Goal: Information Seeking & Learning: Find specific fact

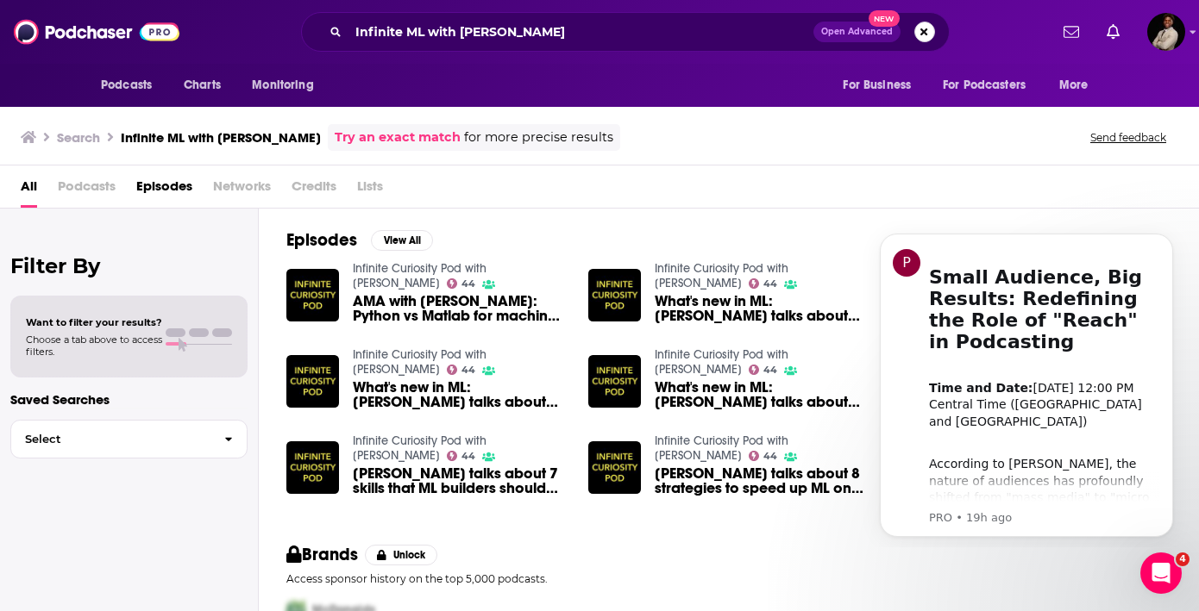
drag, startPoint x: 927, startPoint y: 29, endPoint x: 879, endPoint y: 31, distance: 48.3
click at [927, 29] on button "Search podcasts, credits, & more..." at bounding box center [924, 32] width 21 height 21
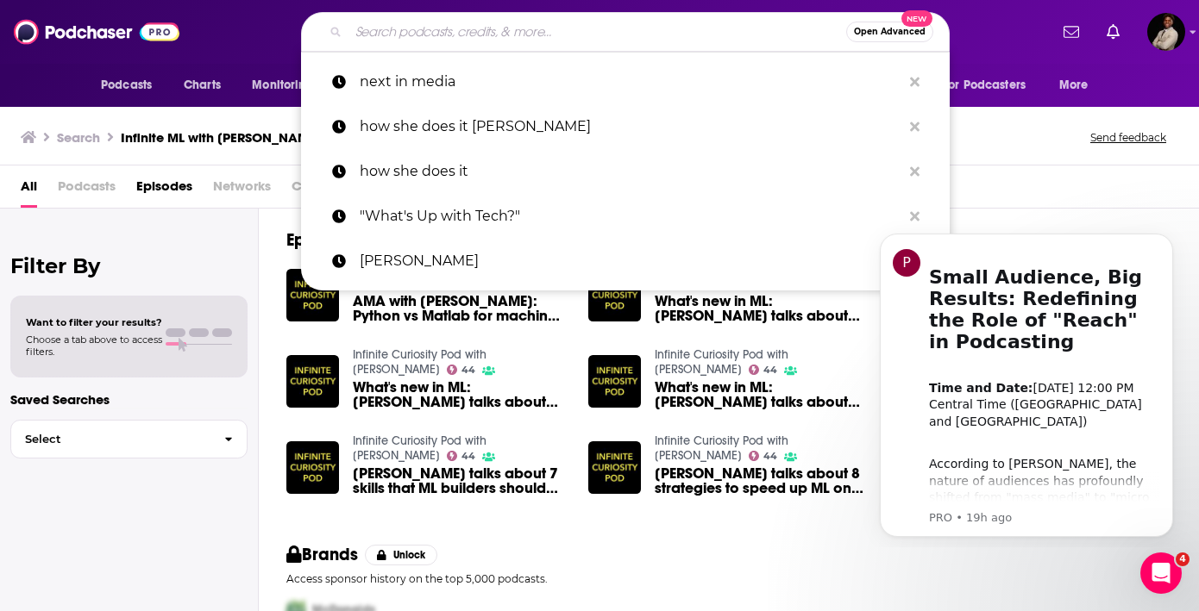
click at [458, 35] on input "Search podcasts, credits, & more..." at bounding box center [597, 32] width 498 height 28
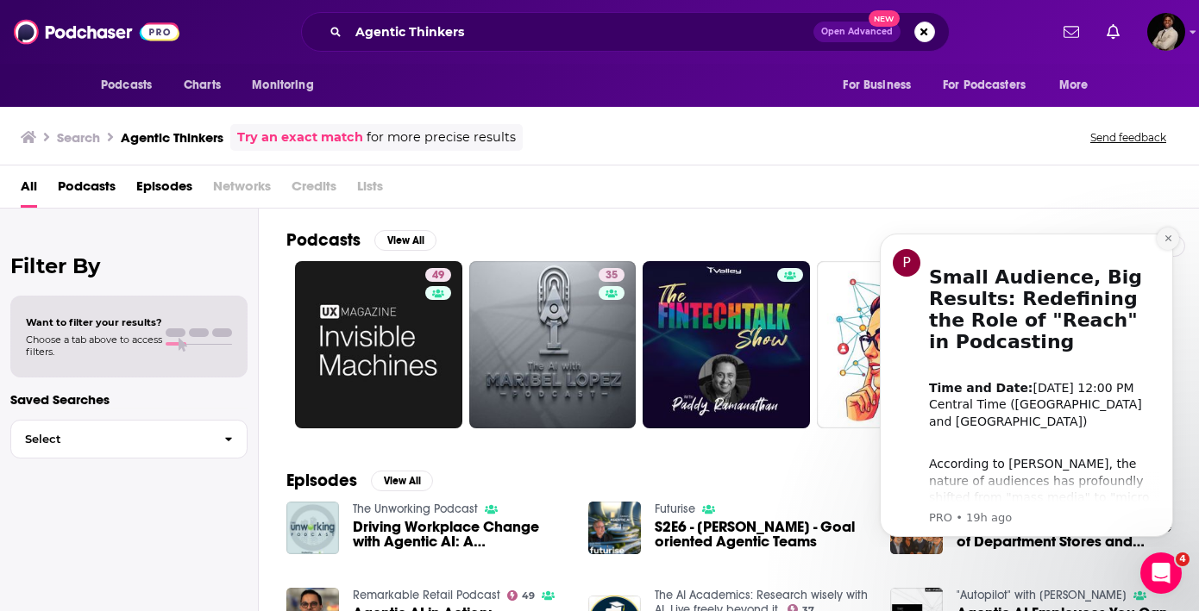
click at [1166, 232] on button "Dismiss notification" at bounding box center [1167, 239] width 22 height 22
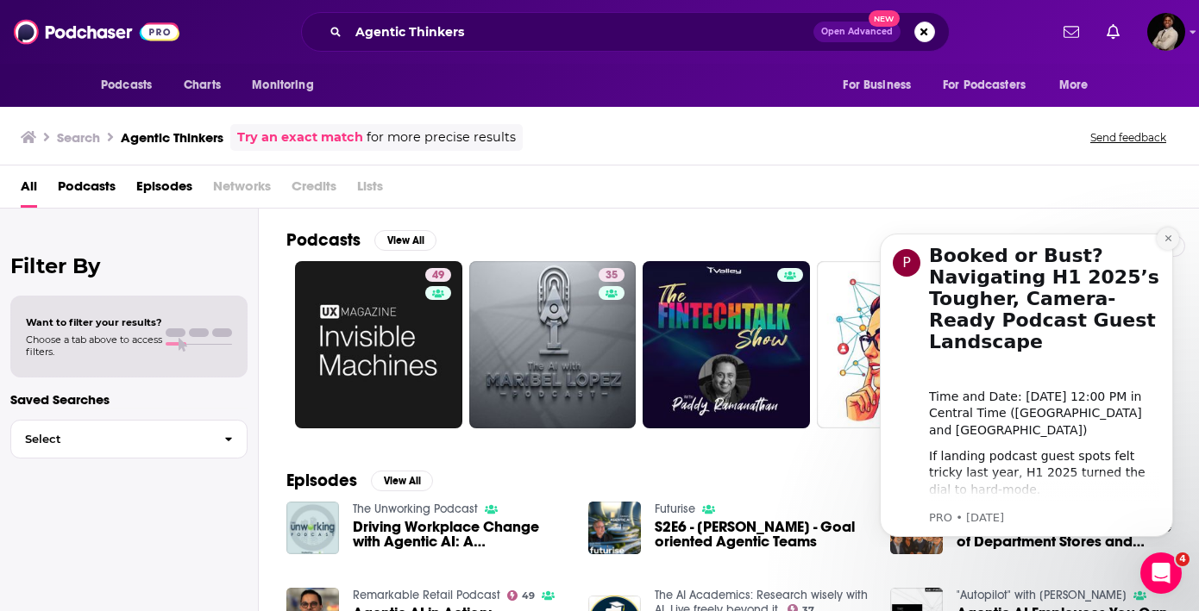
click at [1165, 241] on icon "Dismiss notification" at bounding box center [1167, 238] width 9 height 9
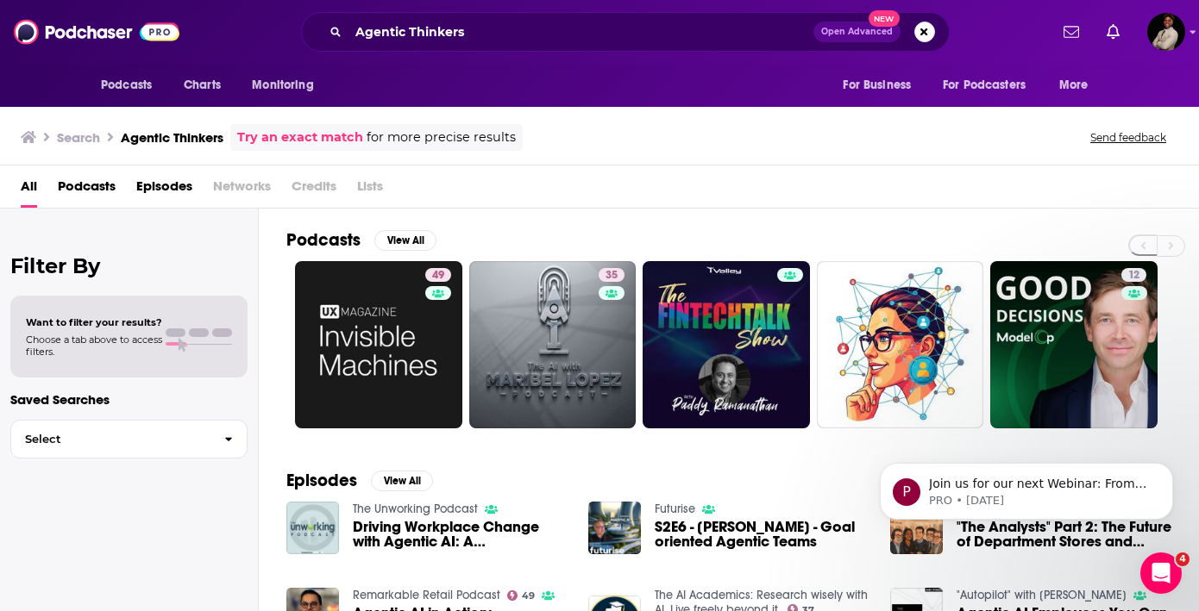
click at [104, 190] on span "Podcasts" at bounding box center [87, 189] width 58 height 35
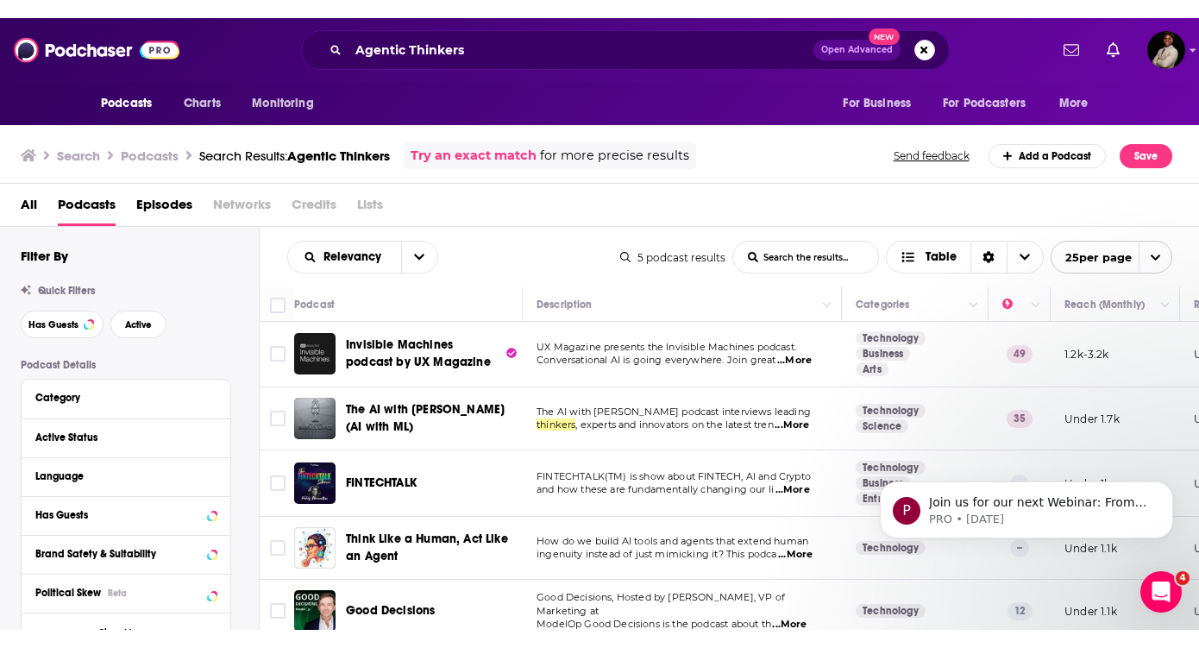
scroll to position [8, 0]
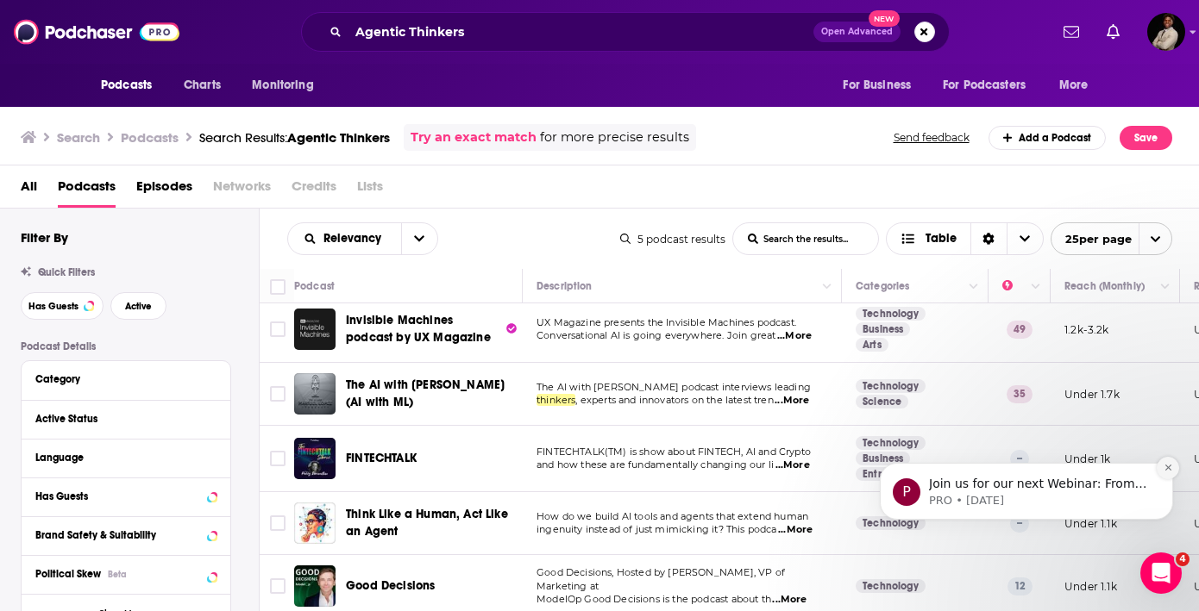
click at [1168, 468] on icon "Dismiss notification" at bounding box center [1167, 467] width 9 height 9
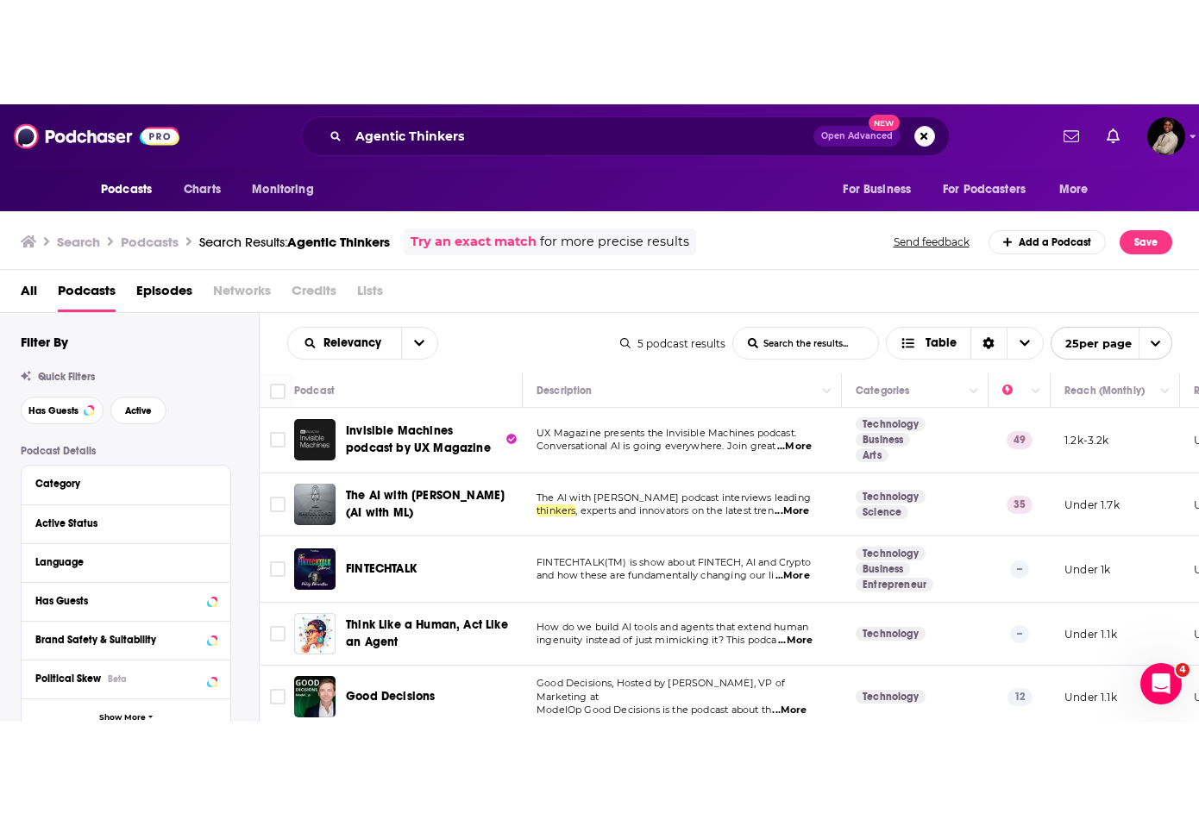
scroll to position [0, 0]
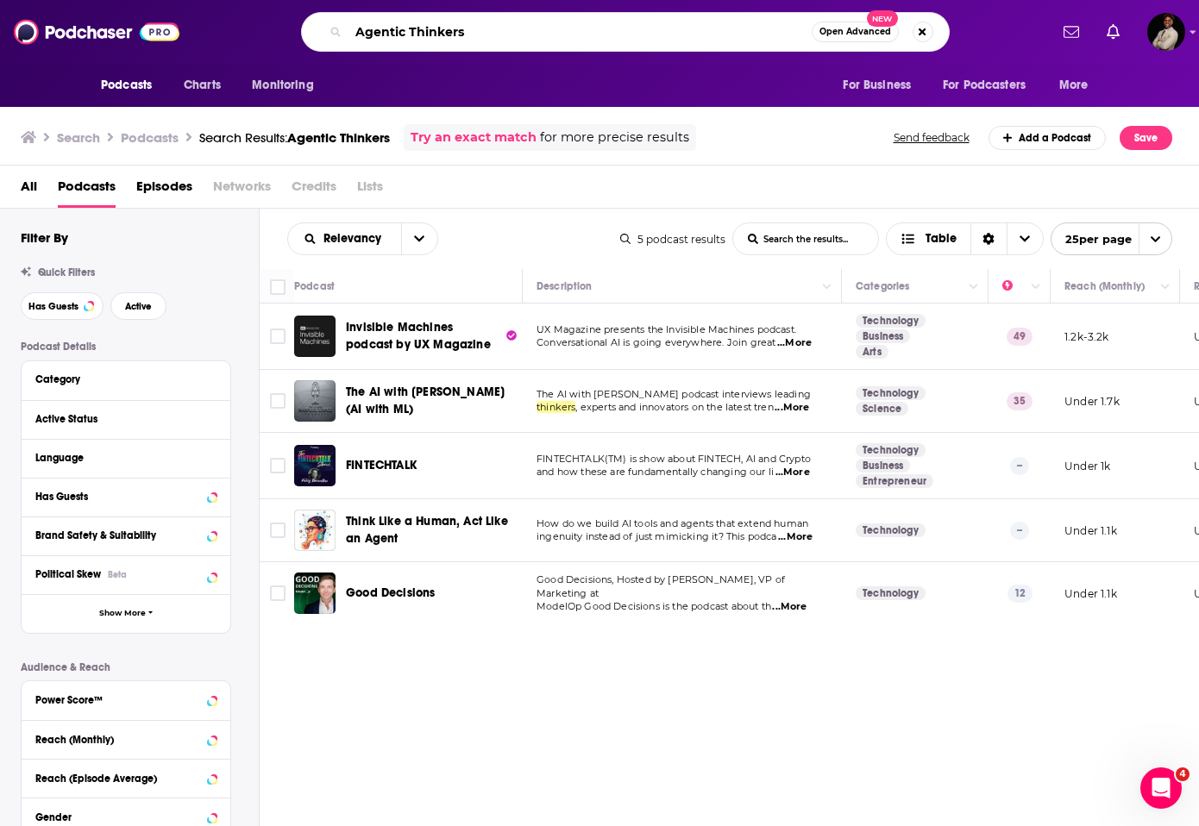
click at [526, 20] on input "Agentic Thinkers" at bounding box center [579, 32] width 463 height 28
click at [520, 28] on input "Agentic Thinkers" at bounding box center [579, 32] width 463 height 28
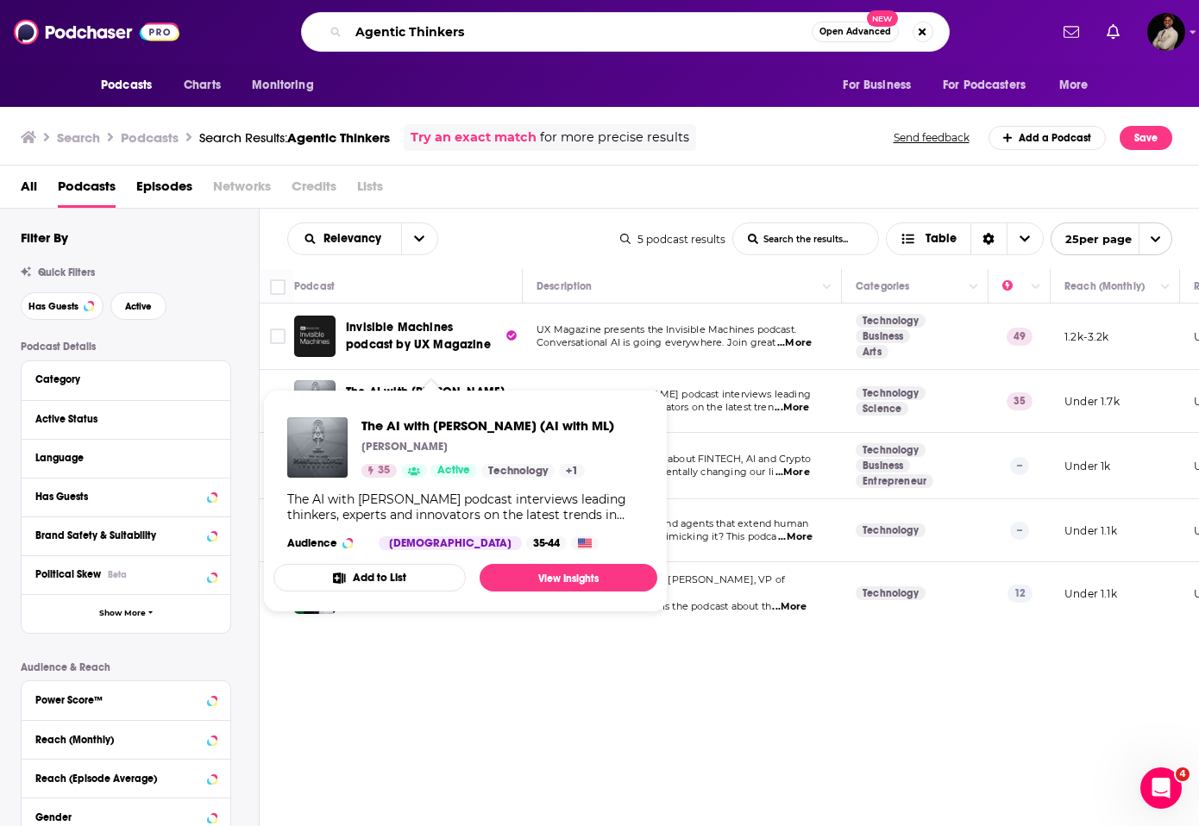
click at [457, 18] on input "Agentic Thinkers" at bounding box center [579, 32] width 463 height 28
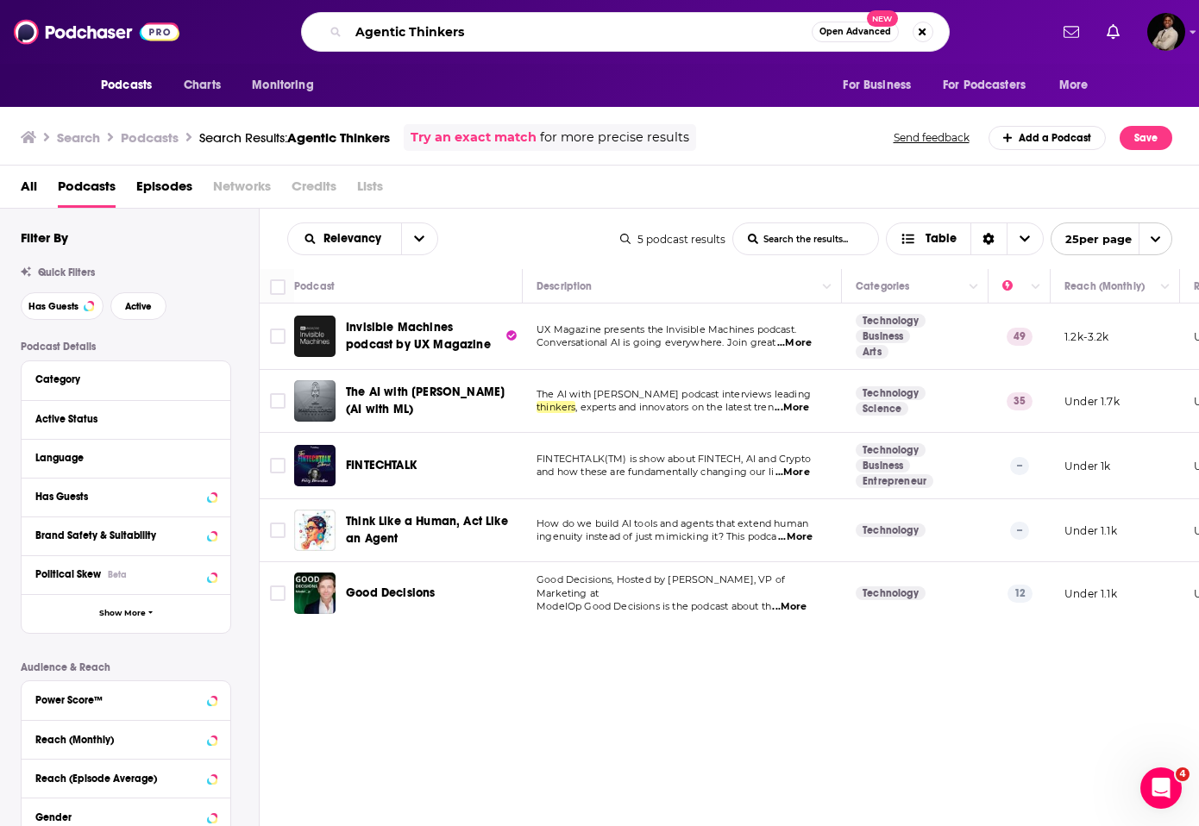
click at [472, 36] on input "Agentic Thinkers" at bounding box center [579, 32] width 463 height 28
type input "[PERSON_NAME]"
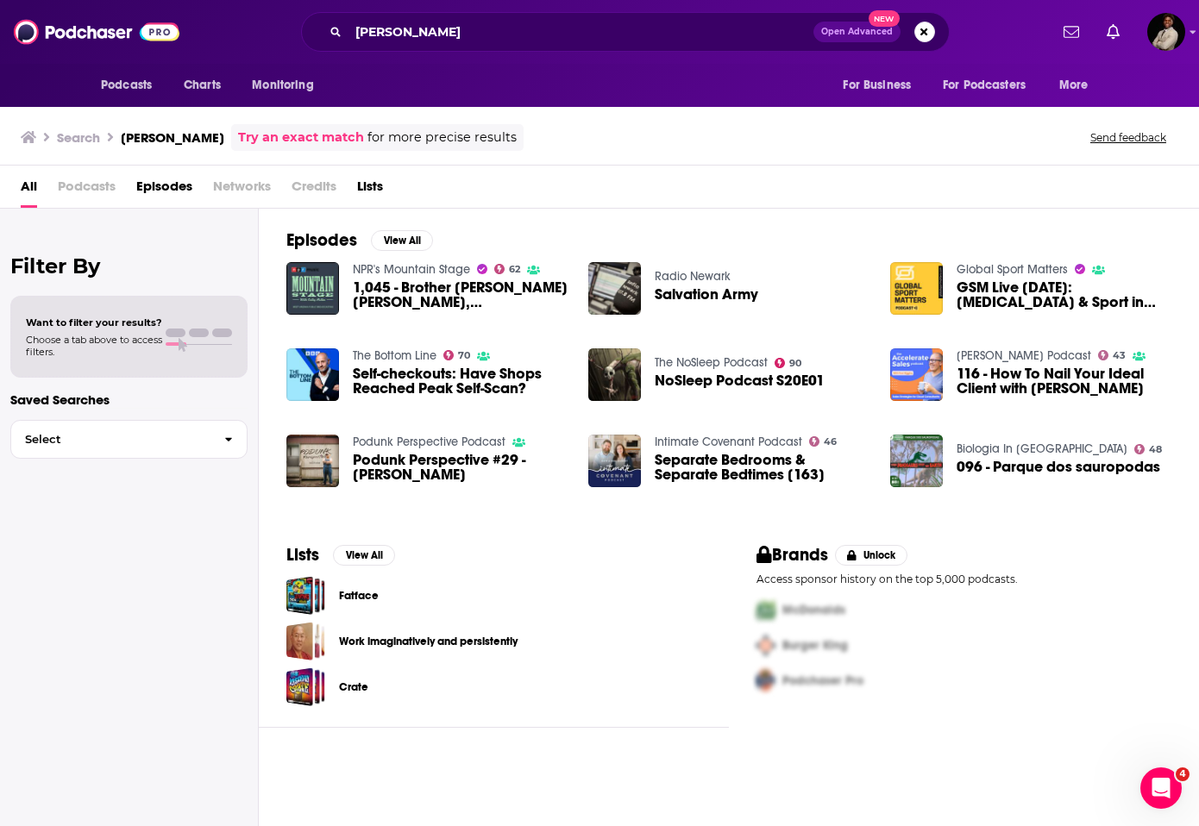
drag, startPoint x: 28, startPoint y: 187, endPoint x: 145, endPoint y: 210, distance: 119.4
click at [28, 187] on span "All" at bounding box center [29, 189] width 16 height 35
click at [112, 182] on span "Podcasts" at bounding box center [87, 189] width 58 height 35
click at [469, 24] on input "[PERSON_NAME]" at bounding box center [580, 32] width 465 height 28
